Goal: Task Accomplishment & Management: Complete application form

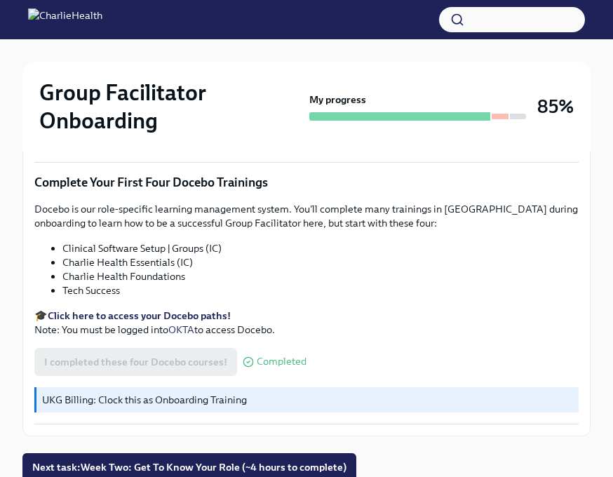
scroll to position [2006, 0]
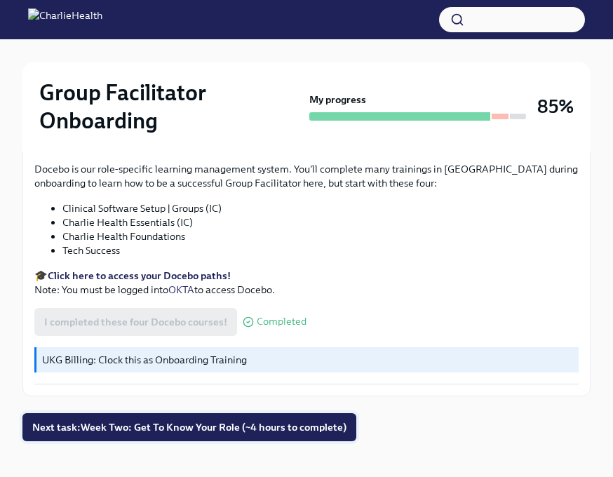
click at [189, 420] on span "Next task : Week Two: Get To Know Your Role (~4 hours to complete)" at bounding box center [189, 427] width 314 height 14
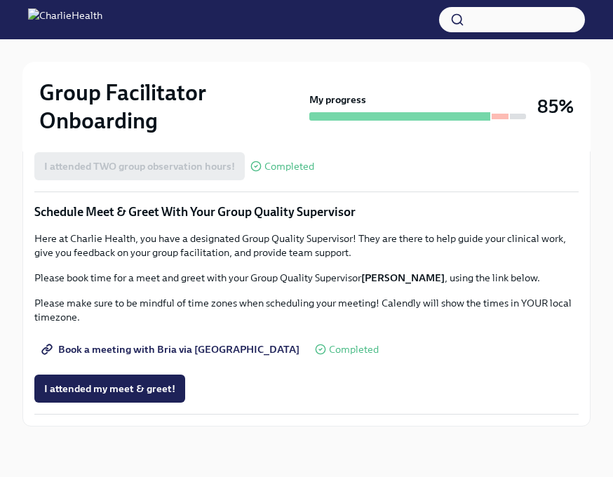
scroll to position [1420, 0]
click at [155, 390] on span "I attended my meet & greet!" at bounding box center [109, 388] width 131 height 14
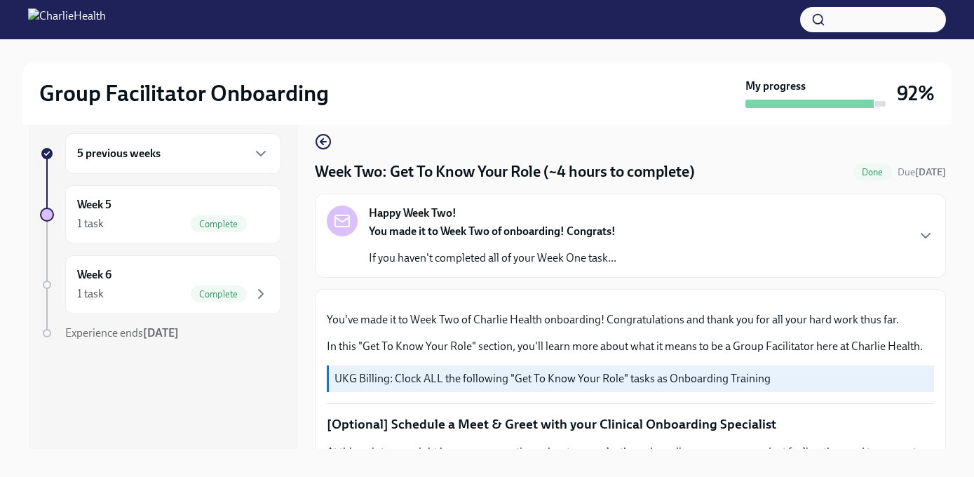
scroll to position [0, 0]
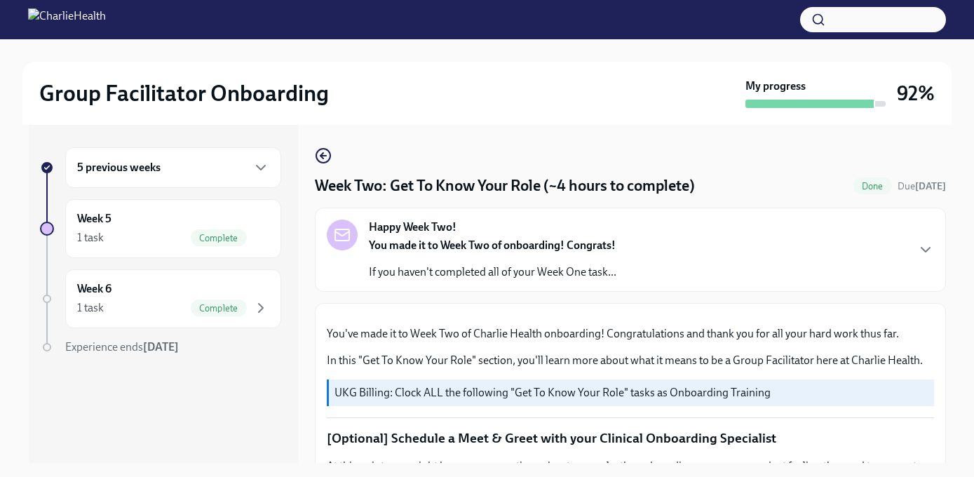
click at [242, 179] on div "5 previous weeks" at bounding box center [173, 167] width 216 height 41
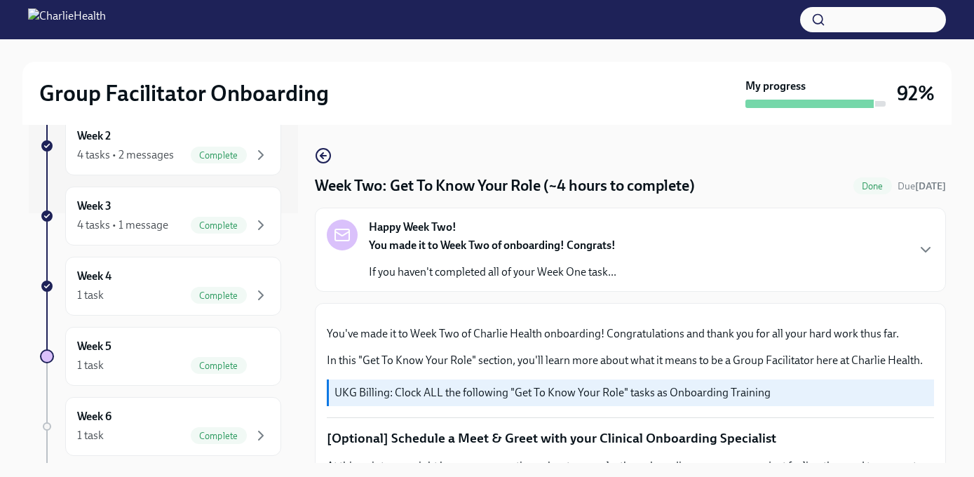
scroll to position [325, 0]
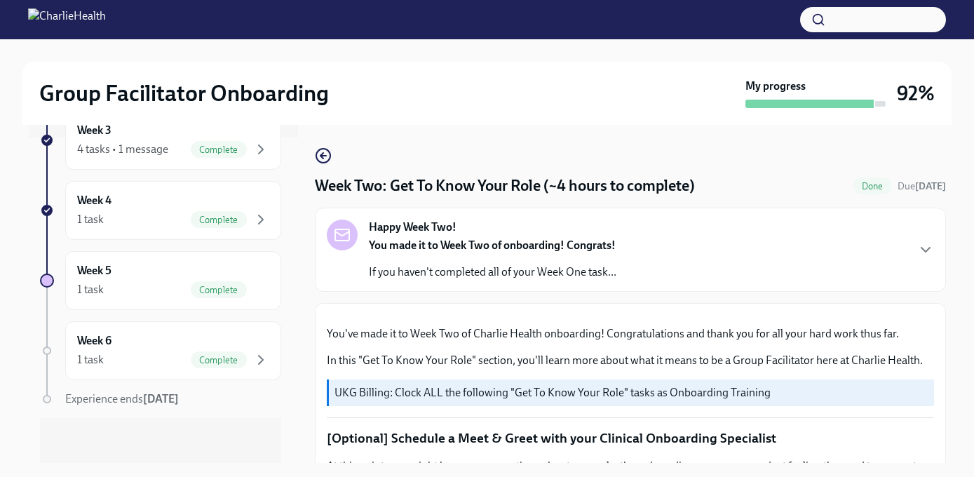
click at [612, 86] on div "My progress" at bounding box center [815, 93] width 140 height 29
click at [315, 149] on icon "button" at bounding box center [323, 155] width 17 height 17
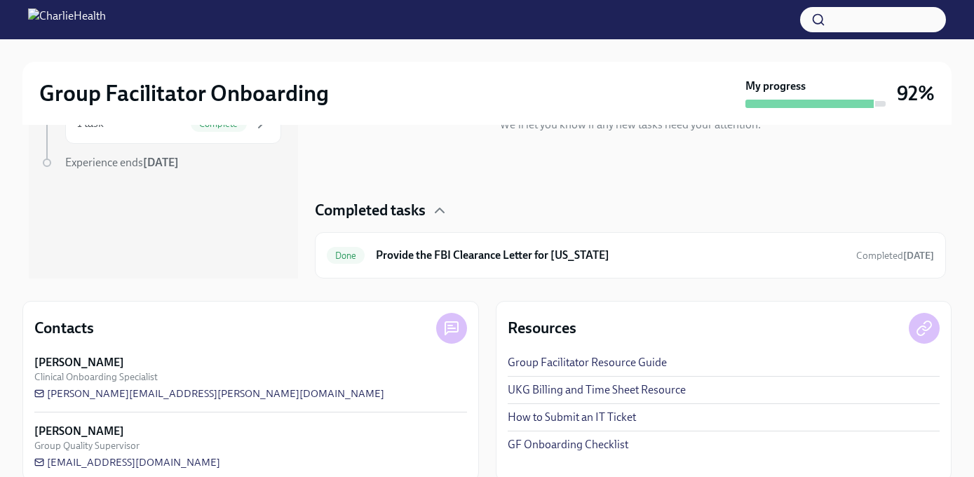
scroll to position [205, 0]
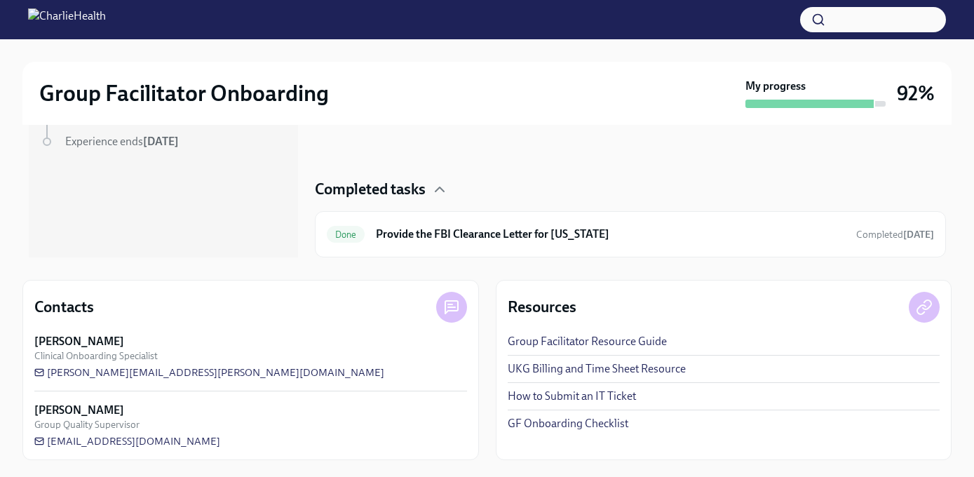
click at [591, 342] on link "Group Facilitator Resource Guide" at bounding box center [587, 341] width 159 height 15
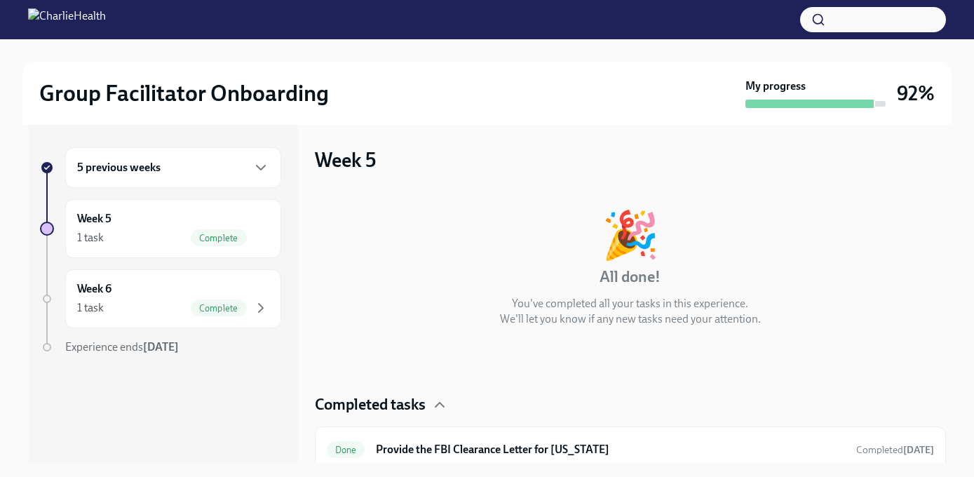
scroll to position [10, 0]
